Goal: Information Seeking & Learning: Learn about a topic

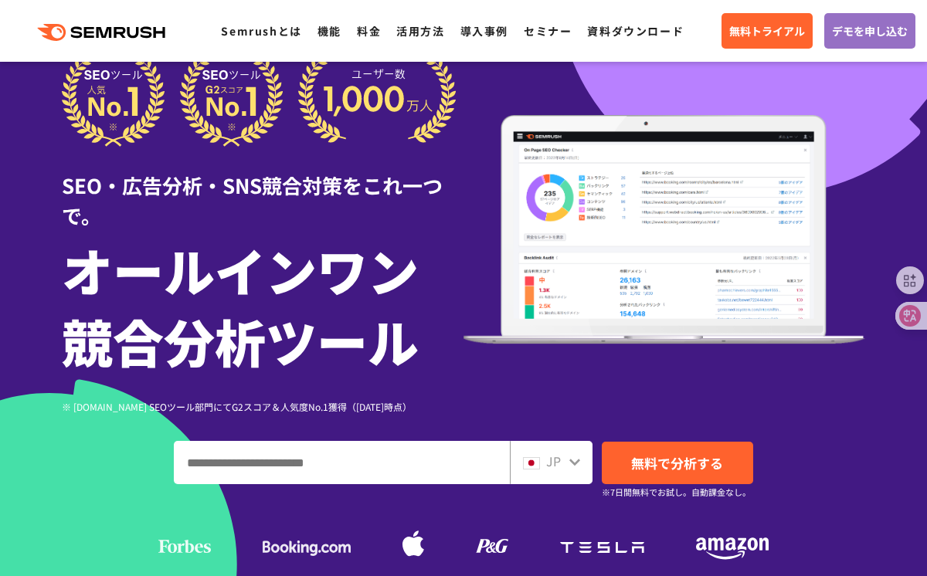
scroll to position [62, 0]
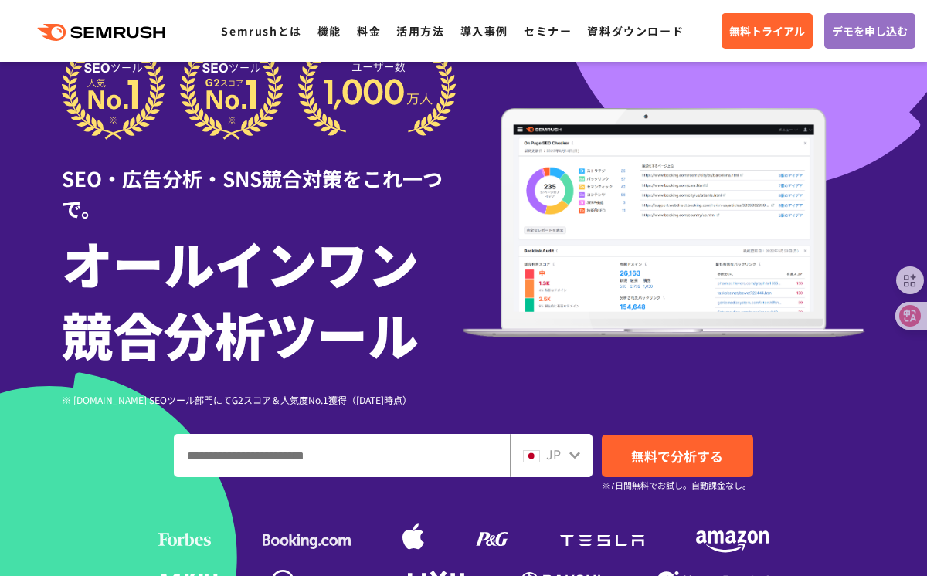
click at [570, 459] on icon at bounding box center [574, 455] width 12 height 12
click at [575, 453] on icon at bounding box center [574, 455] width 12 height 12
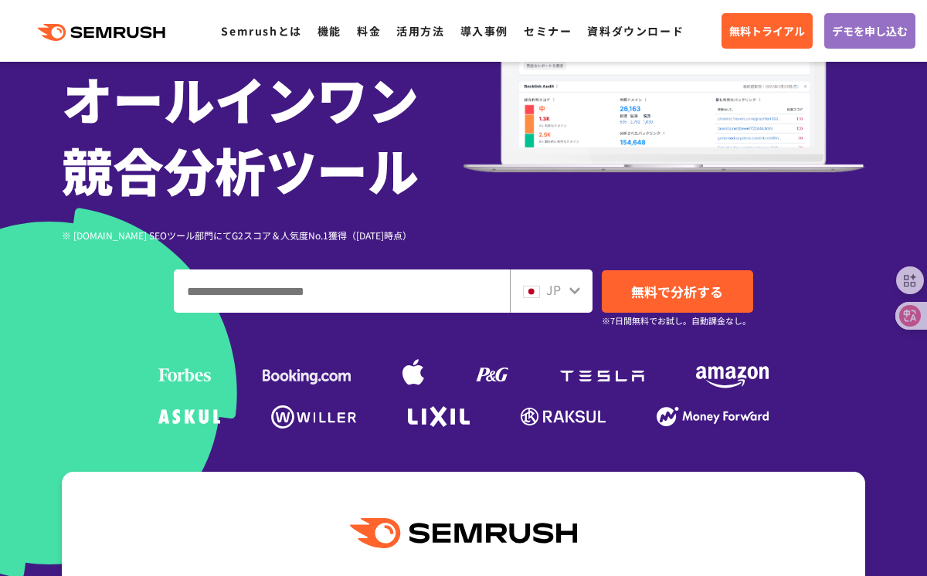
scroll to position [232, 0]
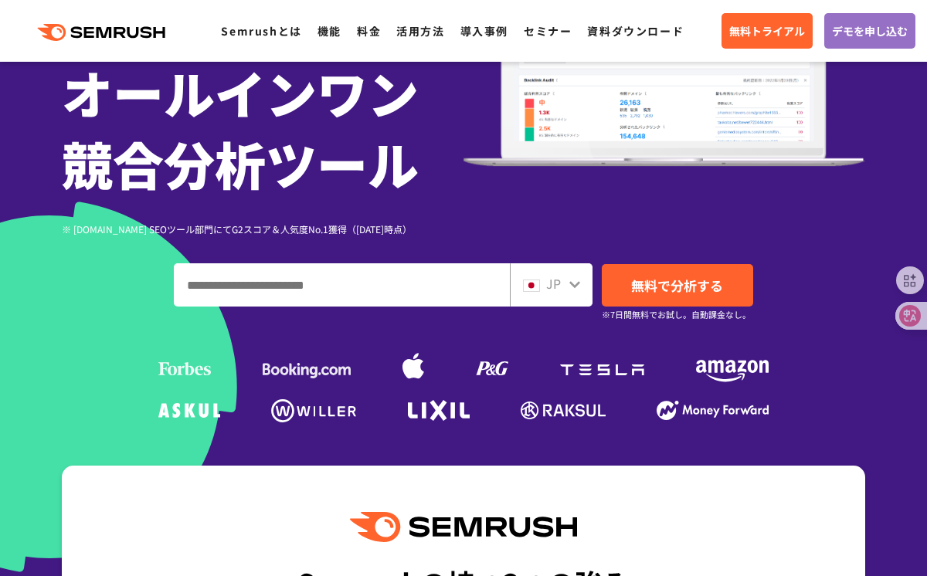
click at [573, 284] on icon at bounding box center [574, 284] width 12 height 12
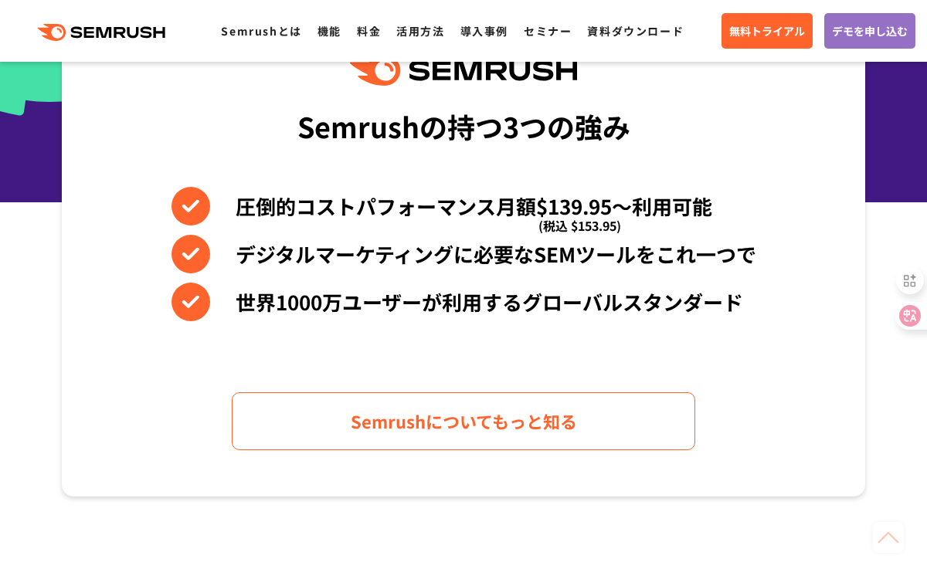
scroll to position [923, 0]
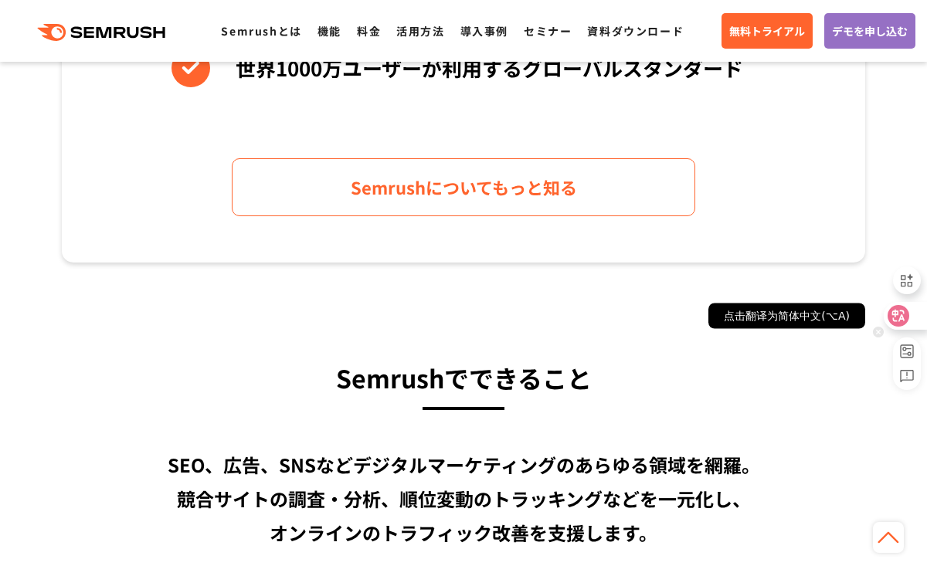
click at [897, 320] on icon at bounding box center [897, 315] width 15 height 15
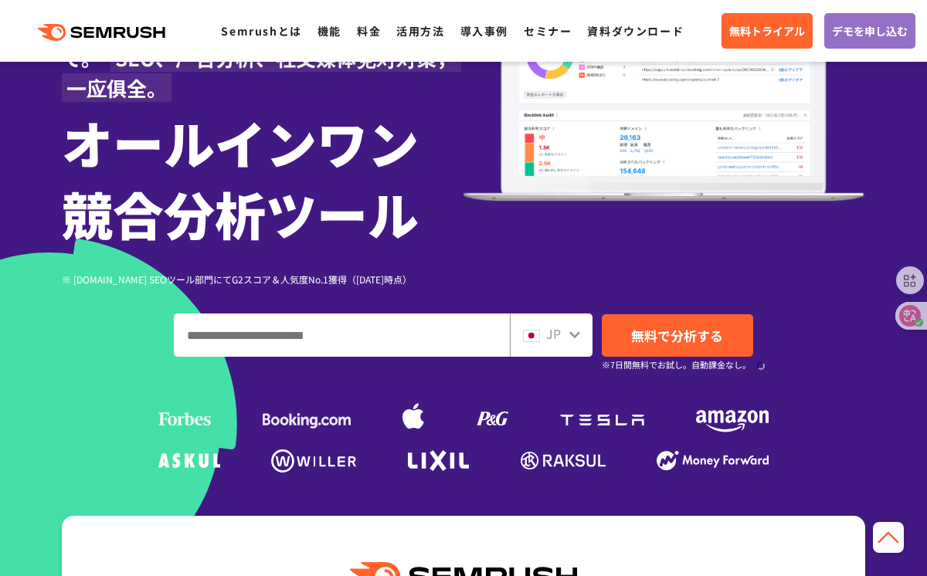
scroll to position [209, 0]
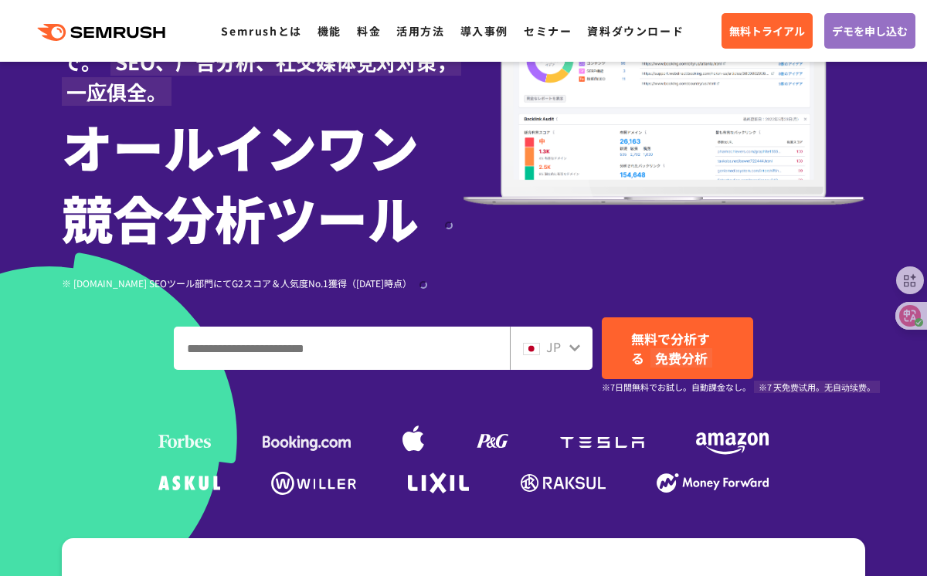
click at [576, 348] on icon at bounding box center [574, 347] width 11 height 7
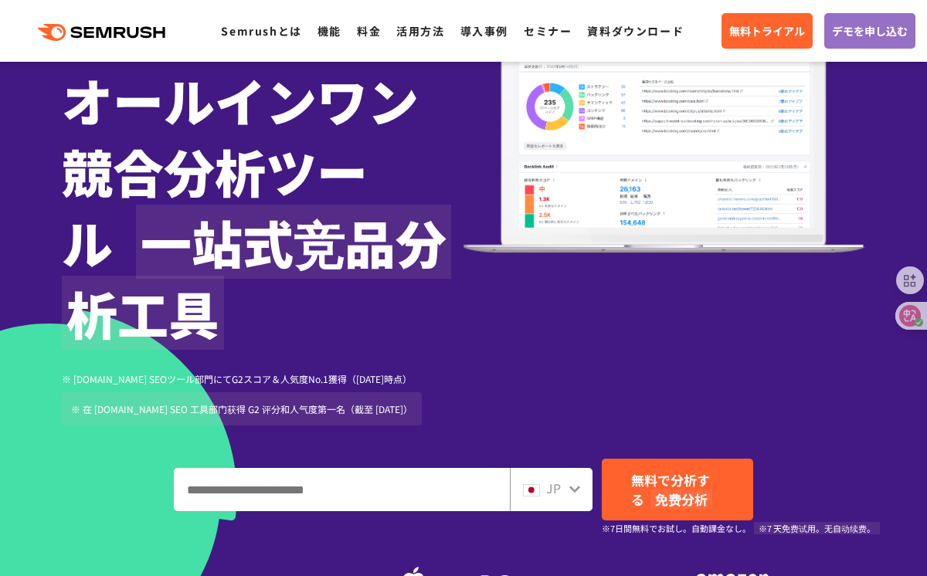
scroll to position [356, 0]
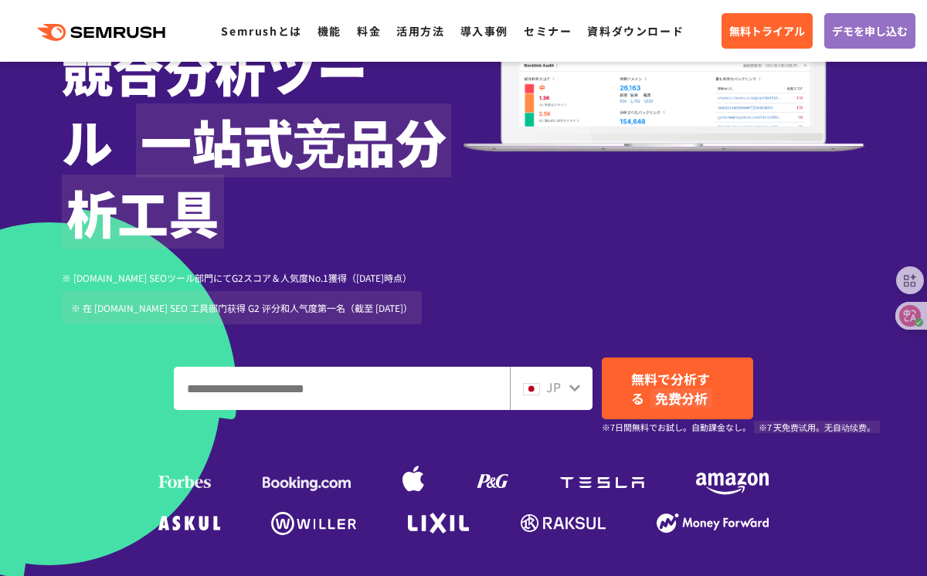
click at [575, 392] on icon at bounding box center [574, 387] width 12 height 12
click at [571, 388] on icon at bounding box center [574, 387] width 12 height 12
click at [550, 386] on span "JP" at bounding box center [553, 387] width 15 height 19
click at [564, 392] on div "JP" at bounding box center [547, 388] width 49 height 20
click at [575, 386] on icon at bounding box center [574, 387] width 12 height 12
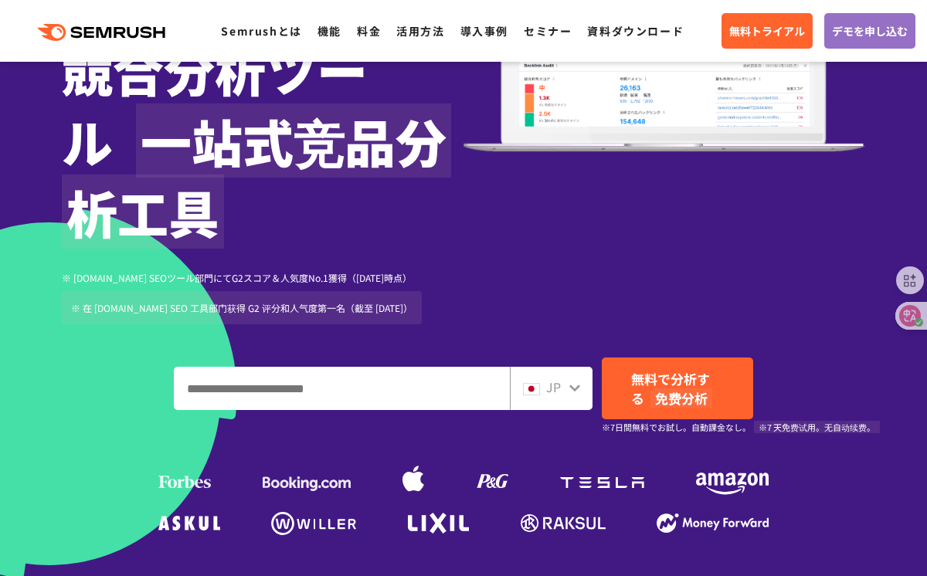
click at [574, 395] on div at bounding box center [574, 387] width 12 height 20
click at [571, 390] on icon at bounding box center [574, 387] width 12 height 12
click at [552, 387] on span "JP" at bounding box center [553, 387] width 15 height 19
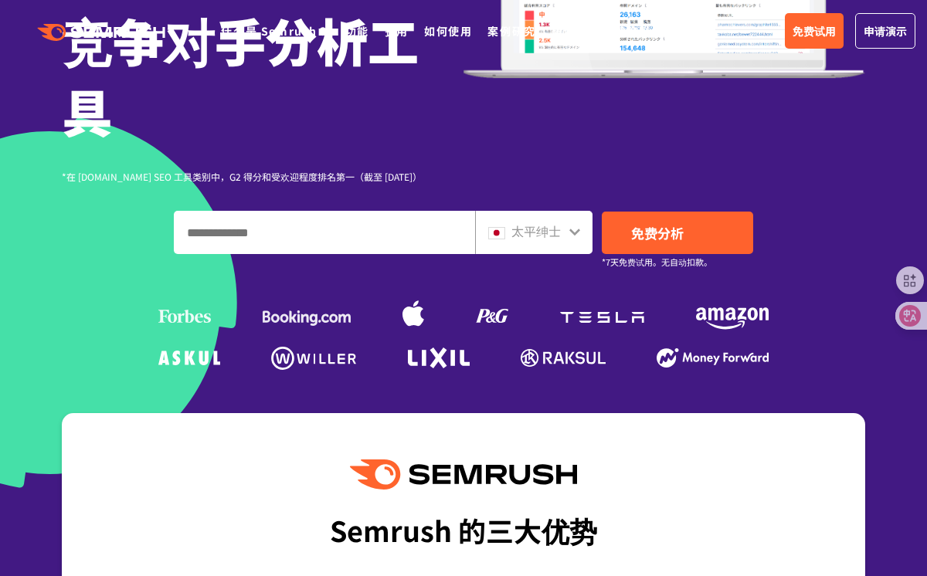
click at [555, 236] on font "太平绅士" at bounding box center [535, 231] width 49 height 19
click at [573, 232] on icon at bounding box center [574, 232] width 11 height 7
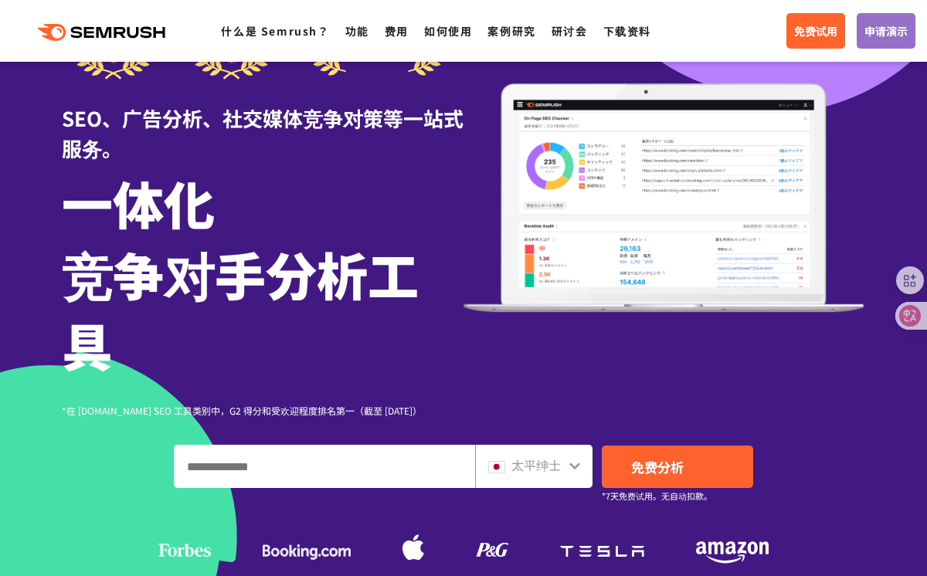
scroll to position [63, 0]
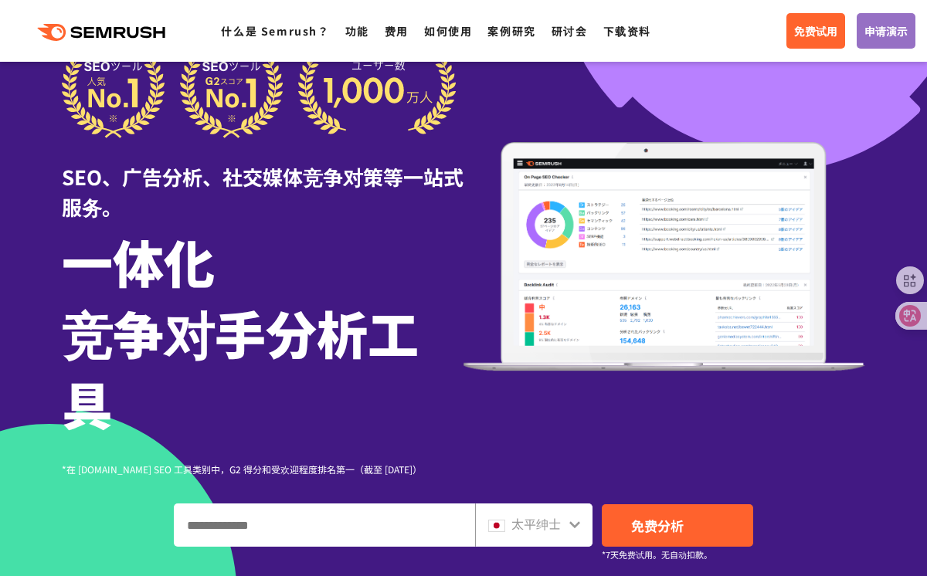
click at [317, 527] on input "输入域名、关键字或 URL" at bounding box center [325, 525] width 300 height 42
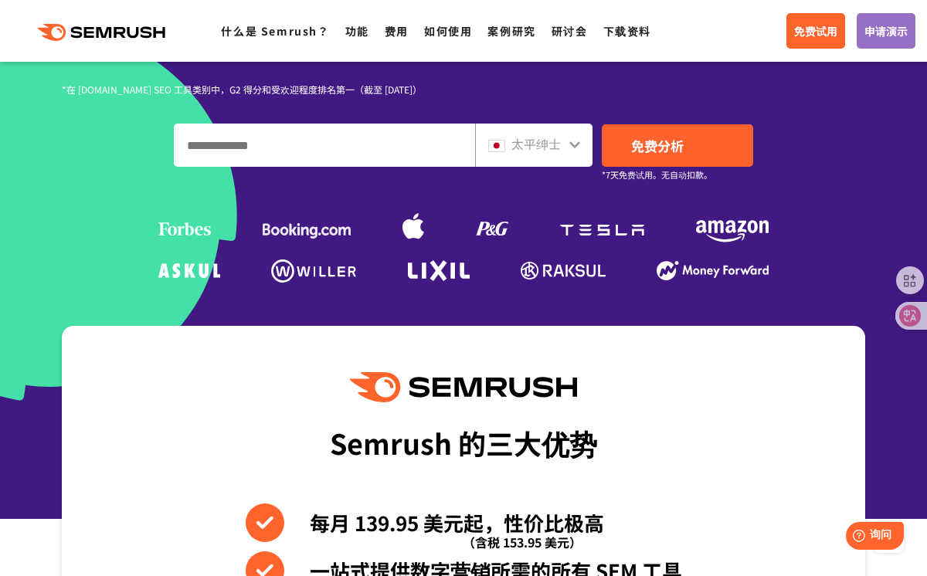
scroll to position [442, 0]
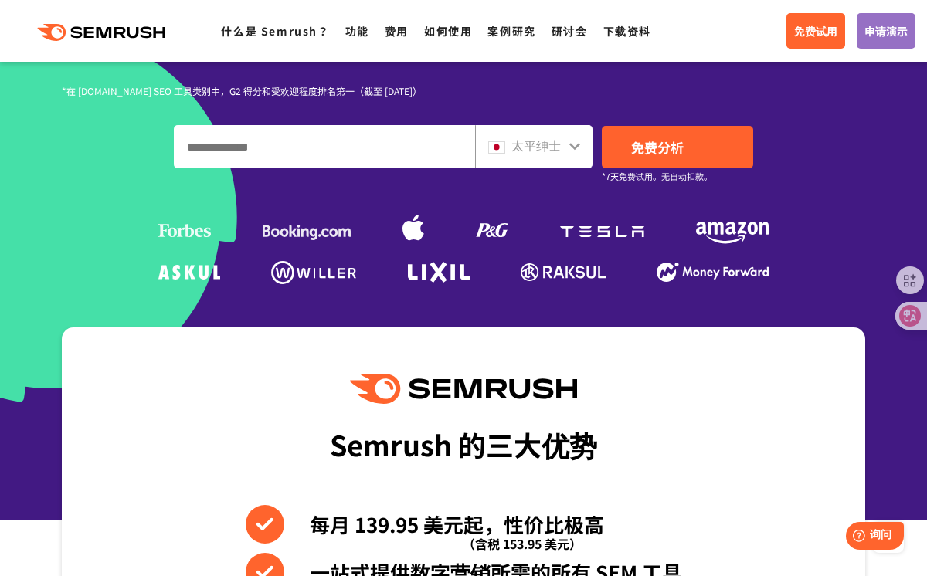
click at [297, 165] on input "输入域名、关键字或 URL" at bounding box center [325, 147] width 300 height 42
click at [293, 150] on input "输入域名、关键字或 URL" at bounding box center [325, 147] width 300 height 42
paste input "**********"
type input "**********"
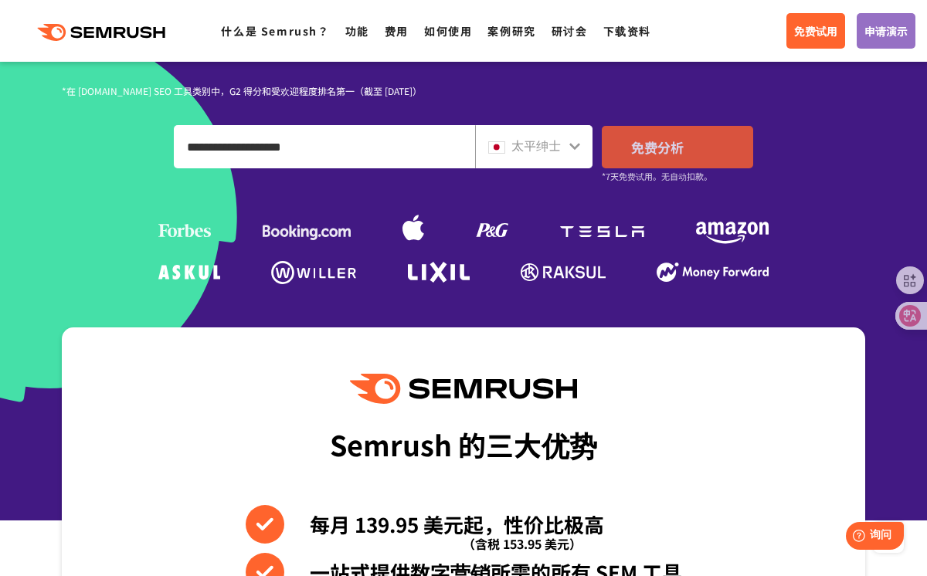
click at [708, 148] on link "免费分析" at bounding box center [677, 147] width 151 height 42
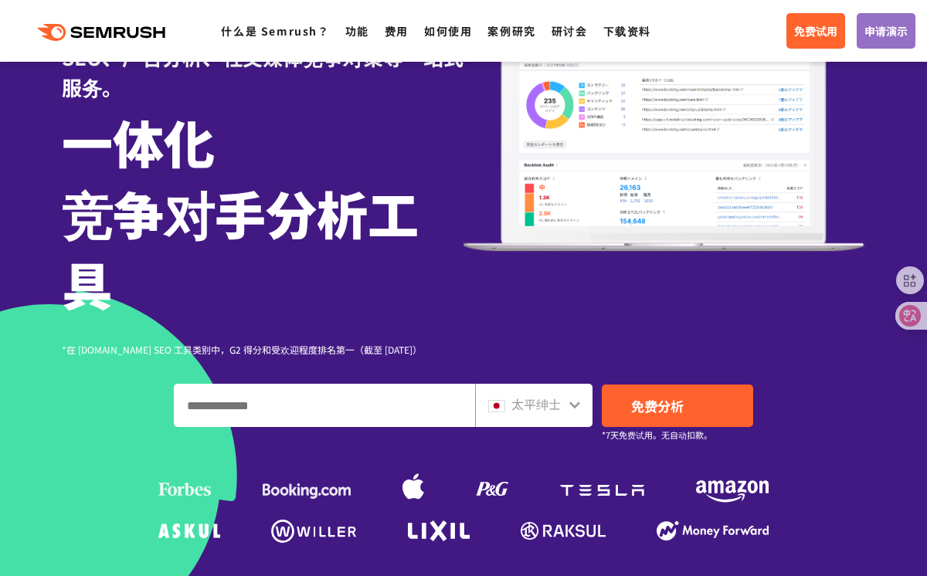
click at [385, 415] on input "输入域名、关键字或 URL" at bounding box center [325, 406] width 300 height 42
paste input "**********"
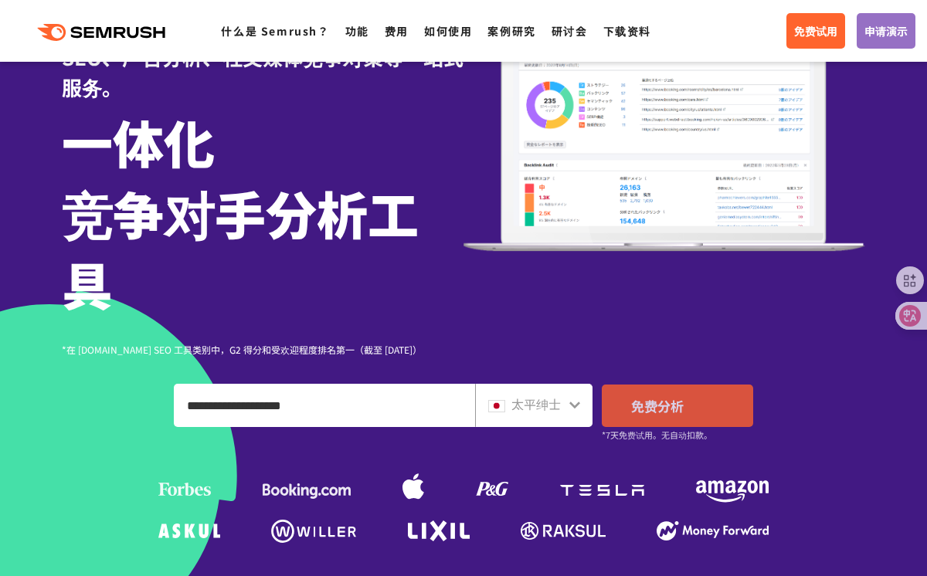
type input "**********"
click at [672, 400] on font "免费分析" at bounding box center [657, 405] width 53 height 19
